Goal: Find specific page/section: Find specific page/section

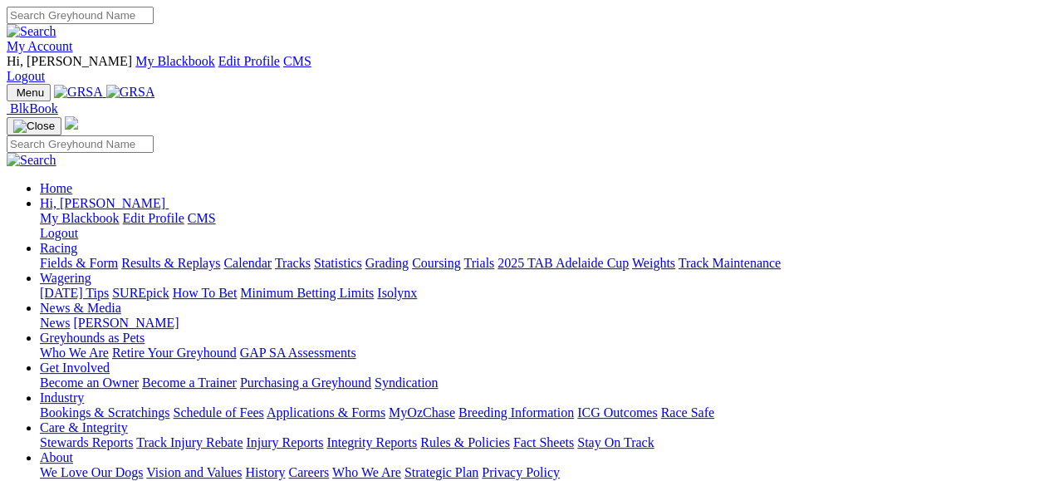
click at [73, 39] on link "My Account" at bounding box center [40, 46] width 66 height 14
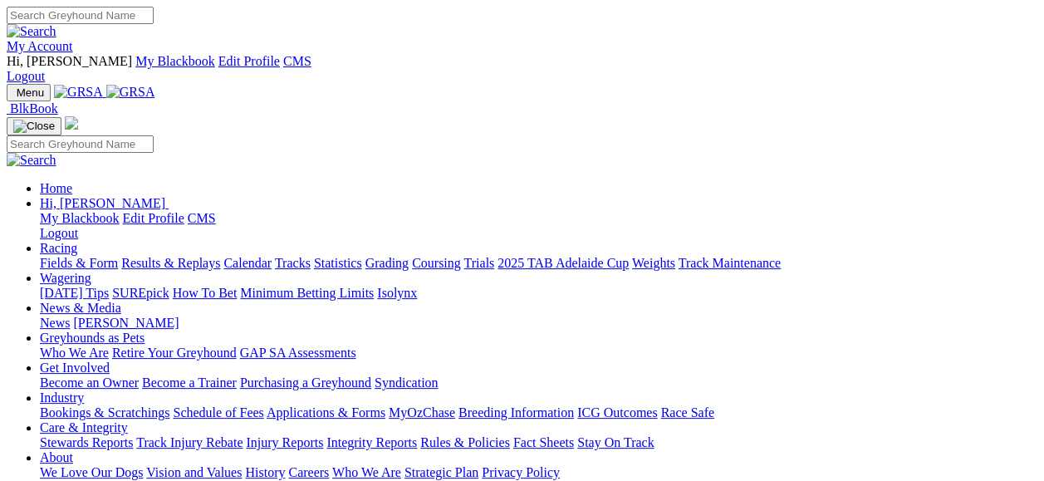
click at [83, 256] on link "Fields & Form" at bounding box center [79, 263] width 78 height 14
